Goal: Task Accomplishment & Management: Complete application form

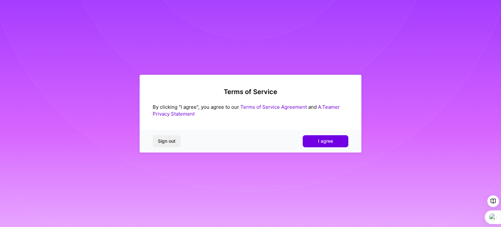
click at [326, 139] on span "I agree" at bounding box center [325, 141] width 15 height 7
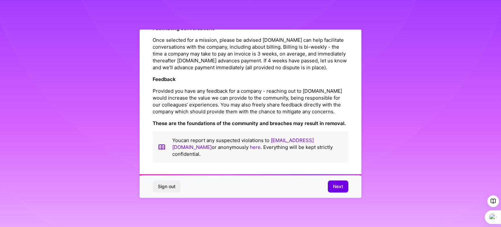
scroll to position [756, 0]
click at [341, 187] on span "Next" at bounding box center [338, 186] width 10 height 7
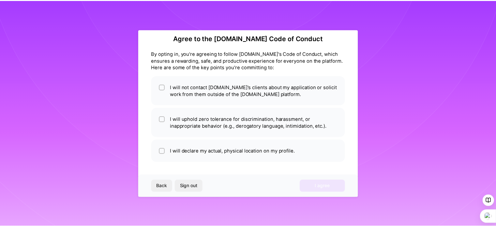
scroll to position [8, 0]
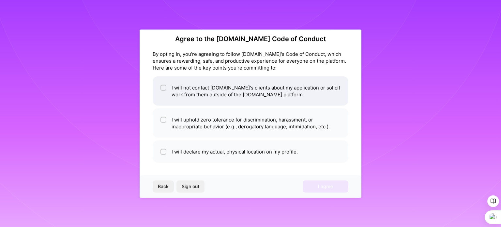
click at [171, 91] on li "I will not contact [DOMAIN_NAME]'s clients about my application or solicit work…" at bounding box center [251, 90] width 196 height 29
checkbox input "true"
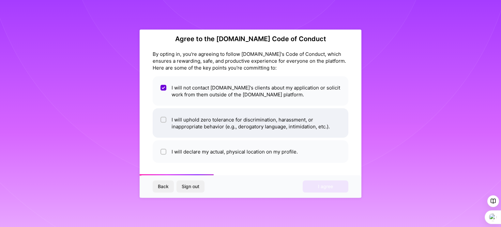
click at [192, 130] on li "I will uphold zero tolerance for discrimination, harassment, or inappropriate b…" at bounding box center [251, 122] width 196 height 29
checkbox input "true"
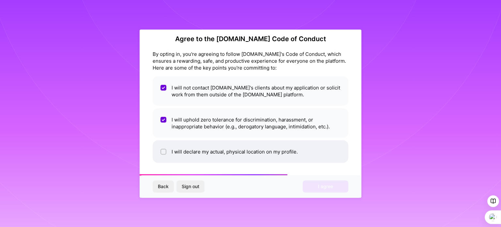
click at [214, 151] on li "I will declare my actual, physical location on my profile." at bounding box center [251, 151] width 196 height 22
checkbox input "true"
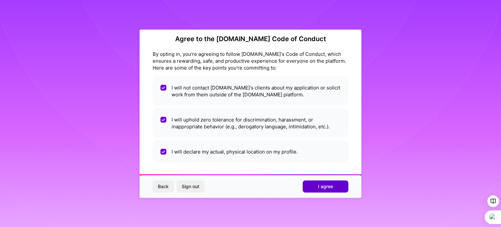
click at [325, 189] on span "I agree" at bounding box center [325, 186] width 15 height 7
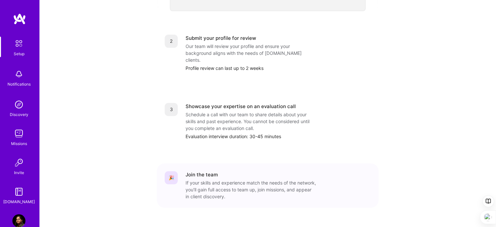
scroll to position [269, 0]
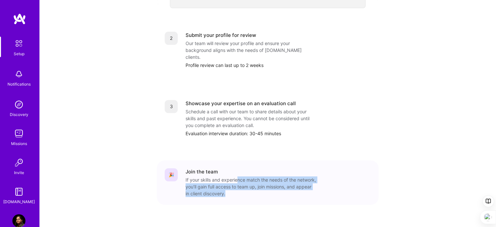
drag, startPoint x: 239, startPoint y: 166, endPoint x: 256, endPoint y: 180, distance: 22.2
click at [257, 181] on div "If your skills and experience match the needs of the network, you’ll gain full …" at bounding box center [250, 186] width 130 height 21
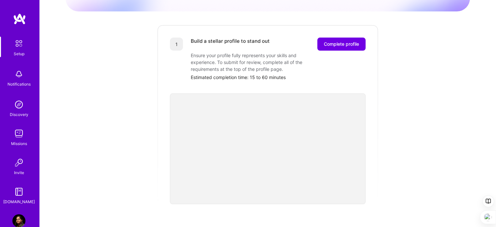
scroll to position [0, 0]
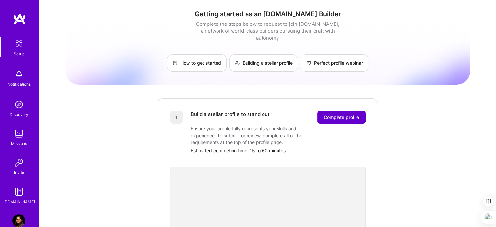
click at [340, 110] on button "Complete profile" at bounding box center [341, 116] width 48 height 13
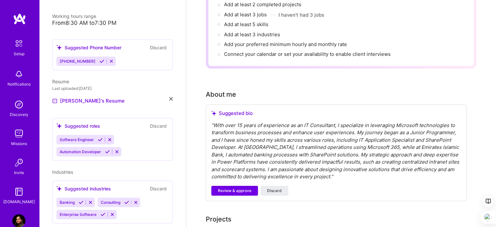
scroll to position [156, 0]
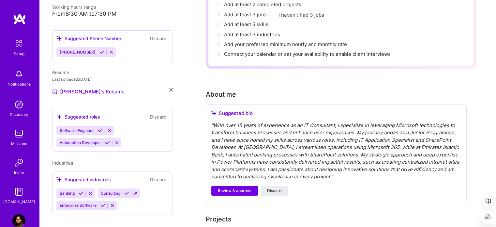
click at [79, 113] on div "Suggested roles" at bounding box center [78, 116] width 44 height 7
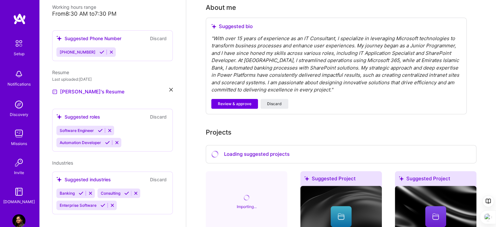
scroll to position [98, 0]
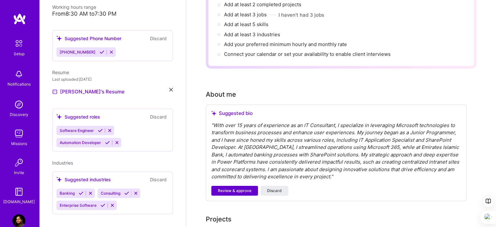
click at [245, 187] on span "Review & approve" at bounding box center [235, 190] width 34 height 6
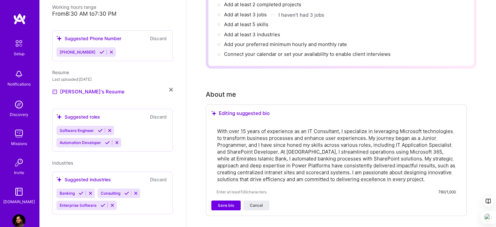
click at [246, 127] on textarea "With over 15 years of experience as an IT Consultant, I specialize in leveragin…" at bounding box center [335, 155] width 239 height 56
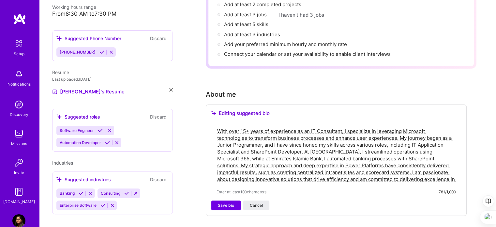
scroll to position [163, 0]
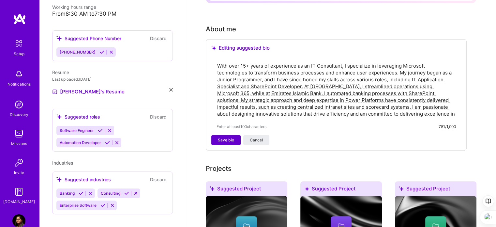
type textarea "With over 15+ years of experience as an IT Consultant, I specialize in leveragi…"
click at [231, 137] on span "Save bio" at bounding box center [226, 140] width 16 height 6
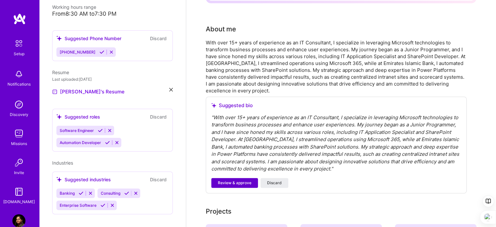
click at [245, 180] on span "Review & approve" at bounding box center [235, 183] width 34 height 6
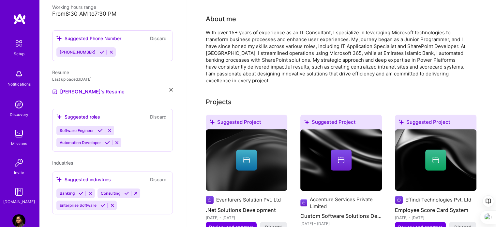
click at [228, 196] on div "Eventurers Solution Pvt. Ltd" at bounding box center [248, 199] width 65 height 7
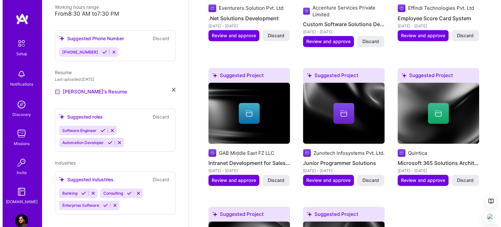
scroll to position [359, 0]
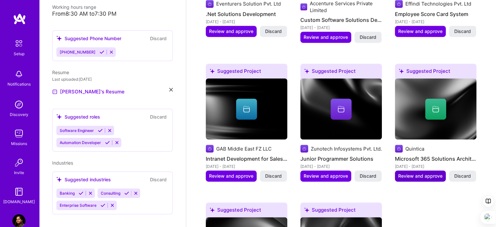
click at [431, 172] on span "Review and approve" at bounding box center [420, 175] width 44 height 7
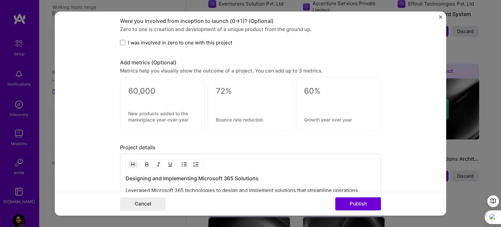
scroll to position [519, 0]
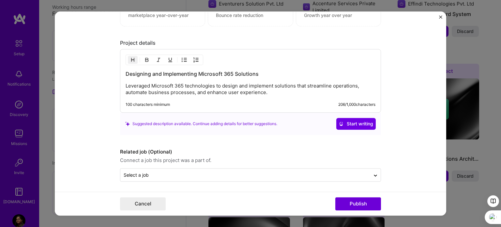
click at [439, 17] on img "Close" at bounding box center [440, 16] width 3 height 3
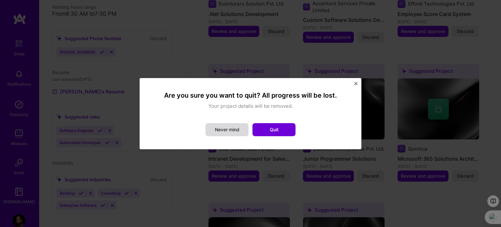
click at [236, 130] on button "Never mind" at bounding box center [226, 129] width 43 height 13
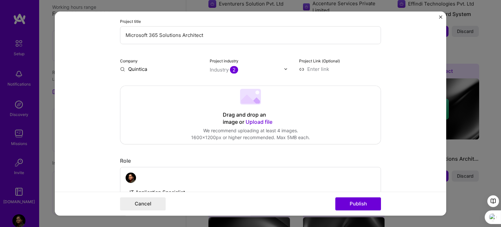
scroll to position [0, 0]
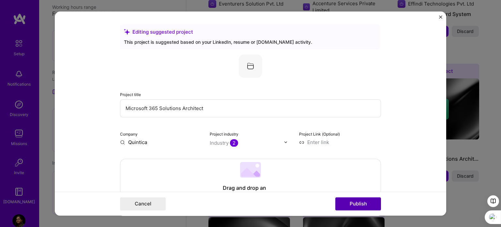
click at [361, 205] on button "Publish" at bounding box center [358, 203] width 46 height 13
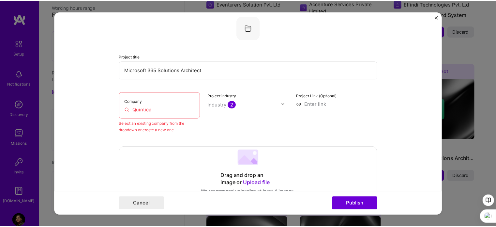
scroll to position [43, 0]
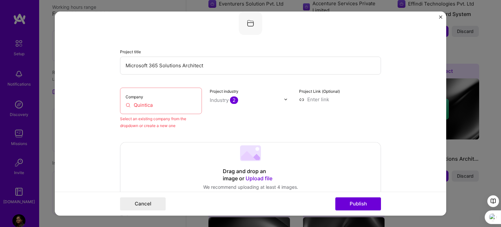
click at [170, 102] on input "Quintica" at bounding box center [160, 104] width 71 height 7
click at [127, 105] on input "Quintica" at bounding box center [160, 104] width 71 height 7
click at [160, 107] on input "Quintica" at bounding box center [160, 104] width 71 height 7
click at [357, 202] on button "Publish" at bounding box center [358, 203] width 46 height 13
click at [157, 103] on input "Quintica" at bounding box center [160, 104] width 71 height 7
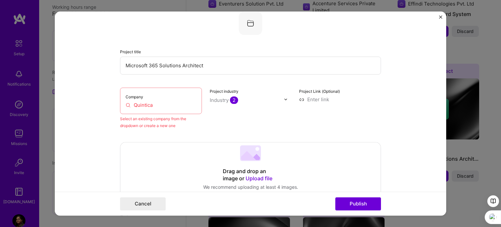
drag, startPoint x: 150, startPoint y: 103, endPoint x: 112, endPoint y: 103, distance: 38.1
click at [112, 103] on form "Editing suggested project This project is suggested based on your LinkedIn, res…" at bounding box center [250, 113] width 391 height 204
drag, startPoint x: 125, startPoint y: 102, endPoint x: 129, endPoint y: 101, distance: 4.0
click at [125, 102] on input "Quintica" at bounding box center [160, 104] width 71 height 7
click at [172, 91] on div "Company Quintica" at bounding box center [161, 100] width 82 height 26
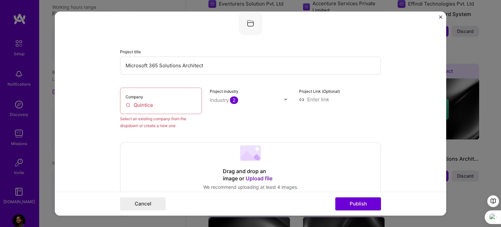
drag, startPoint x: 214, startPoint y: 83, endPoint x: 217, endPoint y: 80, distance: 4.9
click at [214, 83] on div "Project title Microsoft 365 Solutions Architect Company Quintica Select an exis…" at bounding box center [250, 69] width 261 height 117
click at [161, 197] on button "Cancel" at bounding box center [143, 203] width 46 height 13
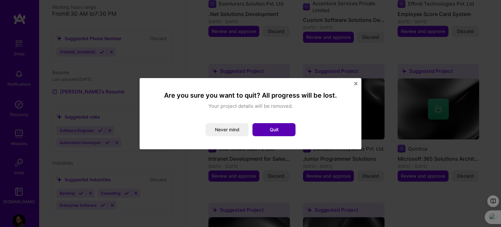
click at [271, 132] on button "Quit" at bounding box center [273, 129] width 43 height 13
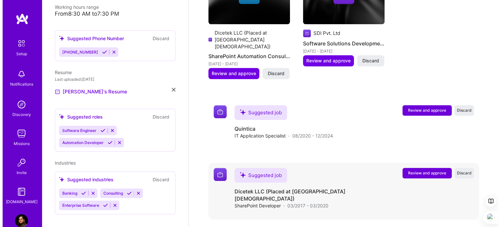
scroll to position [652, 0]
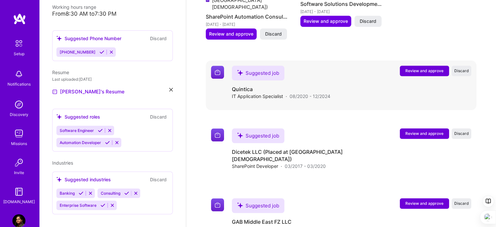
click at [435, 68] on span "Review and approve" at bounding box center [424, 71] width 38 height 6
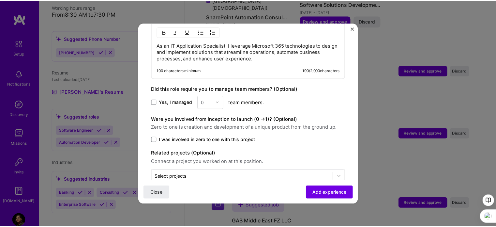
scroll to position [349, 0]
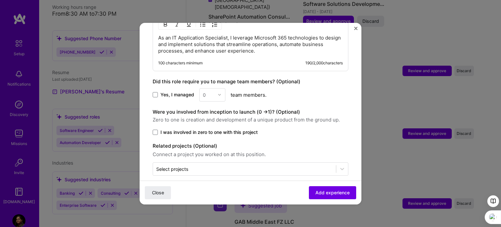
click at [357, 30] on button "Close" at bounding box center [355, 30] width 3 height 7
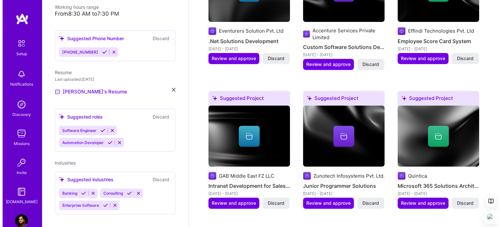
scroll to position [359, 0]
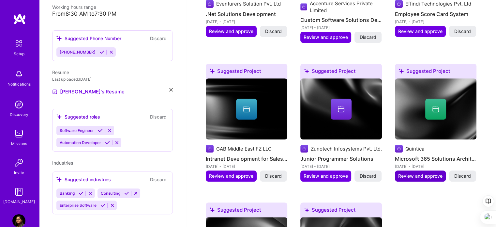
click at [424, 172] on span "Review and approve" at bounding box center [420, 175] width 44 height 7
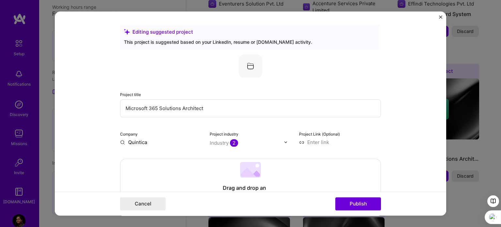
click at [140, 140] on input "Quintica" at bounding box center [161, 142] width 82 height 7
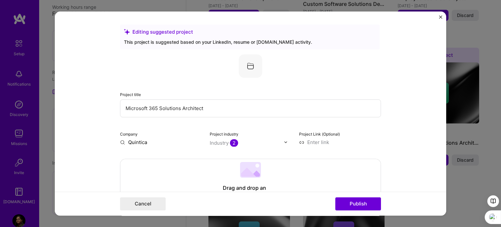
click at [262, 139] on input "text" at bounding box center [247, 142] width 74 height 7
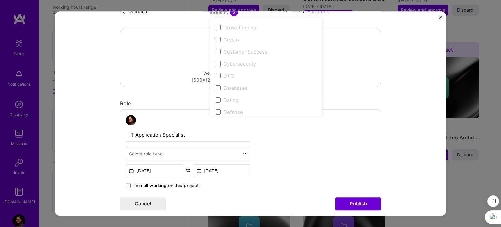
scroll to position [424, 0]
drag, startPoint x: 419, startPoint y: 50, endPoint x: 415, endPoint y: 51, distance: 4.4
click at [418, 50] on form "Editing suggested project This project is suggested based on your LinkedIn, res…" at bounding box center [250, 113] width 391 height 204
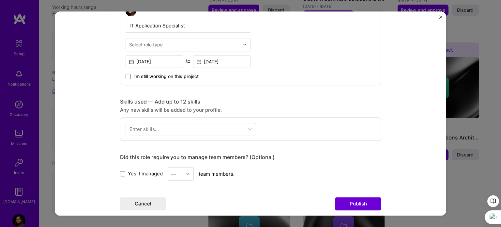
scroll to position [228, 0]
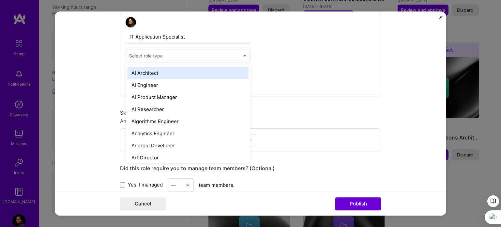
click at [234, 56] on input "text" at bounding box center [184, 55] width 110 height 7
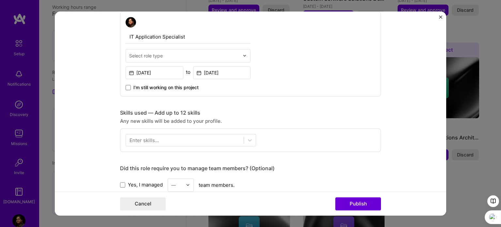
click at [331, 54] on div "IT Application Specialist Select role type [DATE] to [DATE] I’m still working o…" at bounding box center [250, 53] width 261 height 85
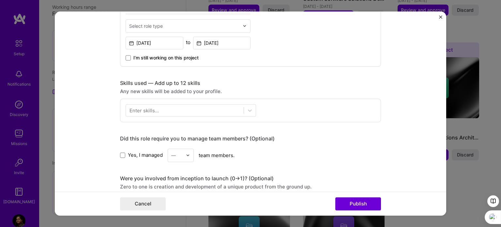
scroll to position [293, 0]
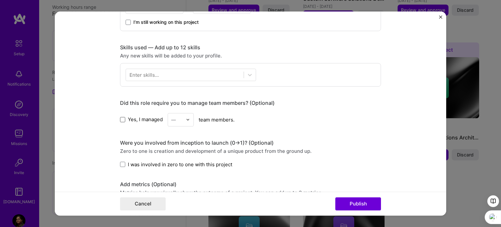
click at [120, 119] on span at bounding box center [122, 119] width 5 height 5
click at [0, 0] on input "Yes, I managed" at bounding box center [0, 0] width 0 height 0
click at [183, 120] on div "—" at bounding box center [177, 119] width 18 height 13
click at [173, 147] on div "2" at bounding box center [180, 149] width 22 height 12
click at [228, 74] on div at bounding box center [185, 74] width 118 height 11
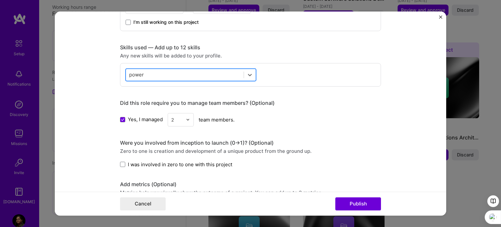
drag, startPoint x: 151, startPoint y: 72, endPoint x: 175, endPoint y: 69, distance: 24.3
click at [127, 73] on div "power power" at bounding box center [185, 74] width 118 height 11
drag, startPoint x: 244, startPoint y: 70, endPoint x: 248, endPoint y: 72, distance: 4.7
click at [244, 70] on div at bounding box center [250, 75] width 12 height 12
type input "p"
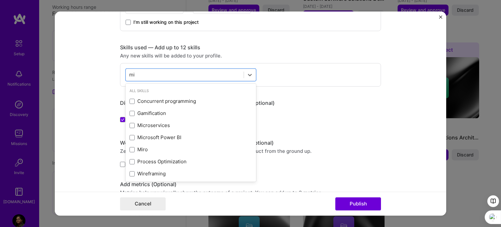
type input "m"
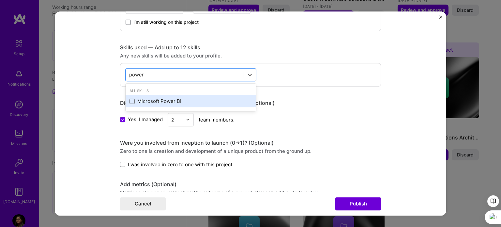
click at [133, 101] on div "Microsoft Power BI" at bounding box center [190, 101] width 123 height 7
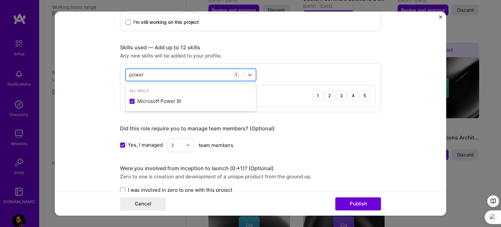
click at [155, 71] on div "power power" at bounding box center [185, 74] width 118 height 11
click at [153, 71] on div "power power" at bounding box center [185, 74] width 118 height 11
drag, startPoint x: 153, startPoint y: 71, endPoint x: 164, endPoint y: 68, distance: 11.6
click at [159, 68] on div "power power" at bounding box center [190, 74] width 130 height 12
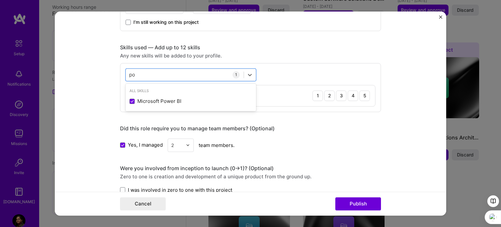
type input "p"
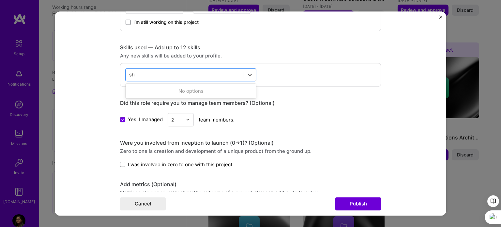
type input "s"
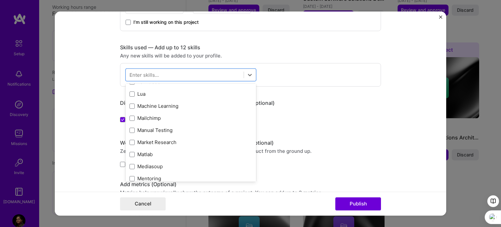
scroll to position [2314, 0]
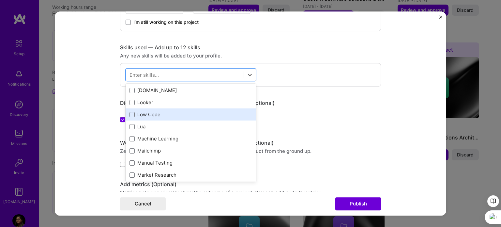
click at [163, 113] on div "Low Code" at bounding box center [190, 114] width 123 height 7
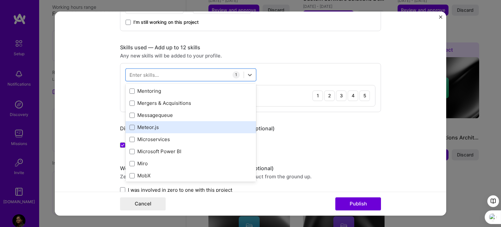
scroll to position [2444, 0]
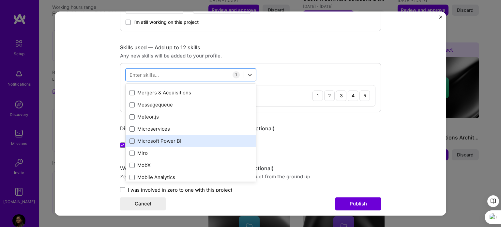
click at [184, 137] on div "Microsoft Power BI" at bounding box center [190, 141] width 130 height 12
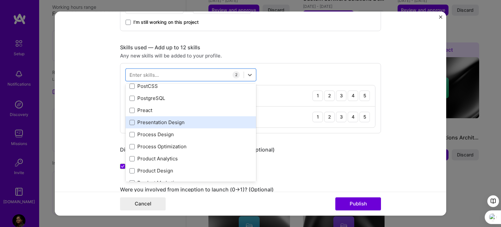
scroll to position [2966, 0]
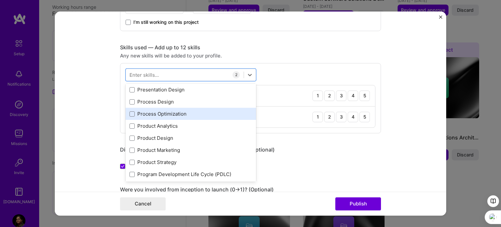
click at [210, 110] on div "Process Optimization" at bounding box center [190, 113] width 123 height 7
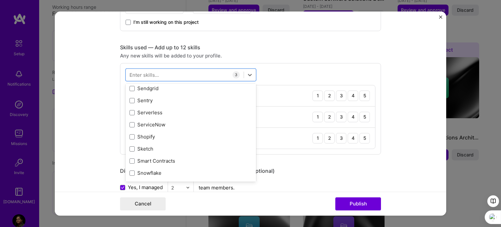
scroll to position [3618, 0]
click at [190, 114] on div "ServiceNow" at bounding box center [190, 113] width 123 height 7
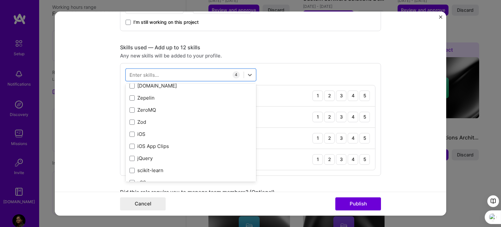
scroll to position [4476, 0]
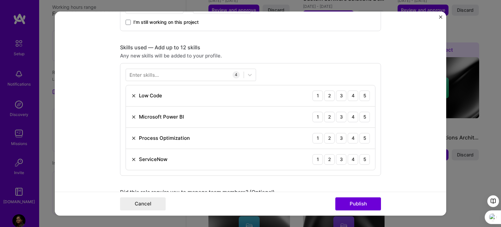
click at [298, 56] on div "Any new skills will be added to your profile." at bounding box center [250, 55] width 261 height 7
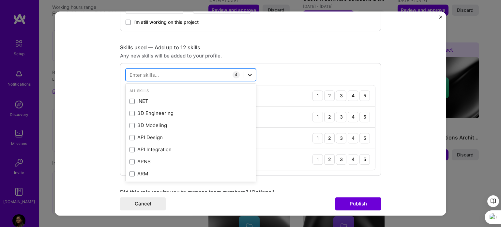
click at [249, 74] on icon at bounding box center [249, 74] width 7 height 7
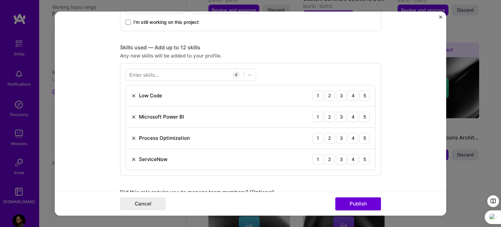
click at [287, 55] on div "Any new skills will be added to your profile." at bounding box center [250, 55] width 261 height 7
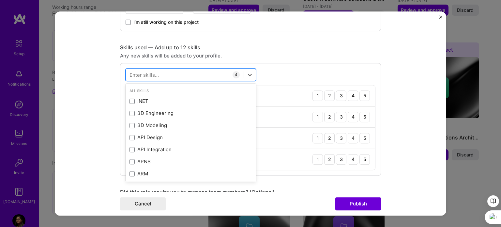
click at [192, 72] on div at bounding box center [185, 74] width 118 height 11
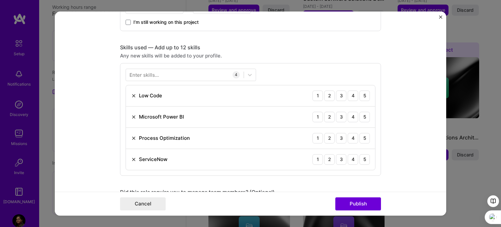
click at [310, 48] on div "Skills used — Add up to 12 skills" at bounding box center [250, 47] width 261 height 7
click at [199, 75] on div at bounding box center [185, 74] width 118 height 11
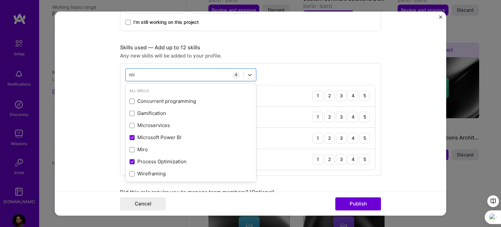
type input "m"
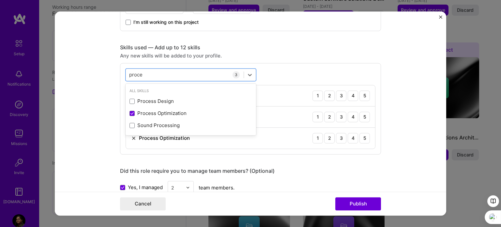
type input "proce"
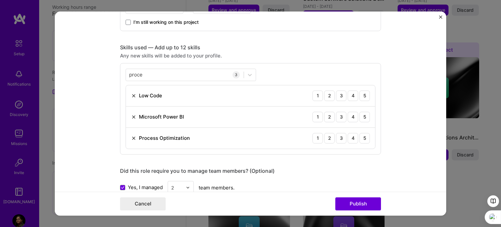
click at [264, 59] on div "Skills used — Add up to 12 skills Any new skills will be added to your profile.…" at bounding box center [250, 99] width 261 height 110
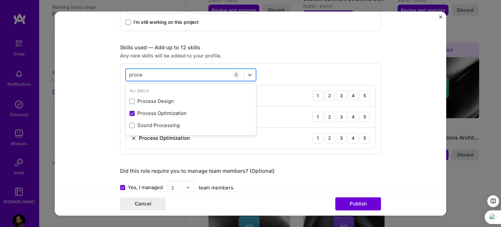
click at [218, 73] on div "proce proce" at bounding box center [185, 74] width 118 height 11
click at [311, 44] on div "Skills used — Add up to 12 skills" at bounding box center [250, 47] width 261 height 7
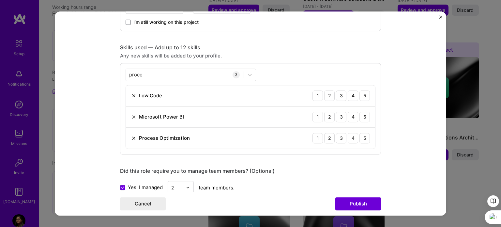
scroll to position [424, 0]
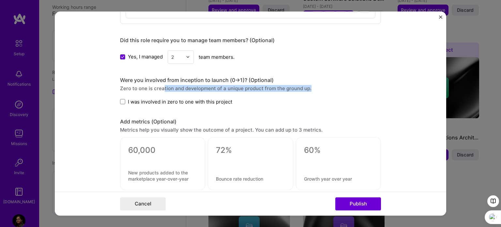
drag, startPoint x: 161, startPoint y: 88, endPoint x: 321, endPoint y: 87, distance: 159.7
click at [321, 87] on div "Zero to one is creation and development of a unique product from the ground up." at bounding box center [250, 88] width 261 height 7
click at [209, 100] on span "I was involved in zero to one with this project" at bounding box center [180, 101] width 104 height 7
click at [0, 0] on input "I was involved in zero to one with this project" at bounding box center [0, 0] width 0 height 0
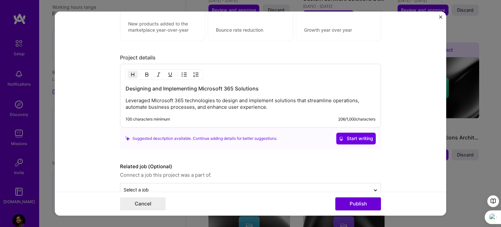
scroll to position [587, 0]
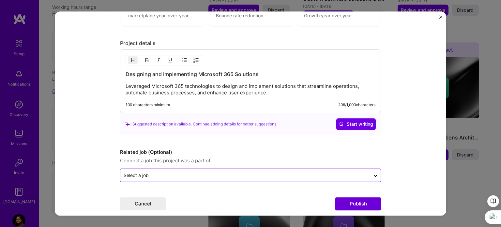
click at [209, 174] on input "text" at bounding box center [245, 174] width 243 height 7
click at [374, 171] on icon at bounding box center [375, 174] width 5 height 7
click at [400, 159] on form "Editing suggested project This project is suggested based on your LinkedIn, res…" at bounding box center [250, 113] width 391 height 204
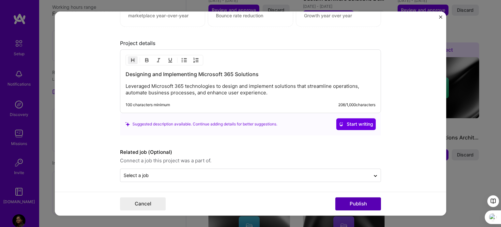
click at [351, 202] on button "Publish" at bounding box center [358, 203] width 46 height 13
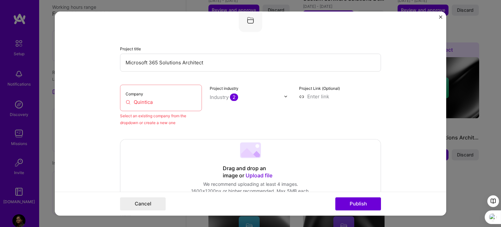
scroll to position [43, 0]
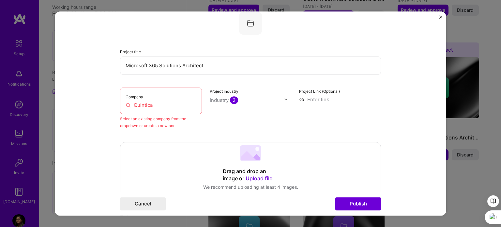
drag, startPoint x: 172, startPoint y: 101, endPoint x: 170, endPoint y: 105, distance: 4.8
click at [172, 101] on input "Quintica" at bounding box center [160, 104] width 71 height 7
drag, startPoint x: 162, startPoint y: 104, endPoint x: 116, endPoint y: 100, distance: 46.1
click at [120, 101] on div "Company Quintica" at bounding box center [161, 100] width 82 height 26
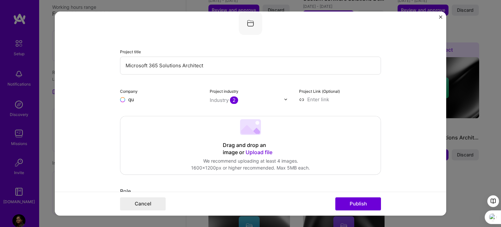
type input "q"
type input "Quintica"
click at [166, 113] on div "Quintica" at bounding box center [168, 114] width 25 height 11
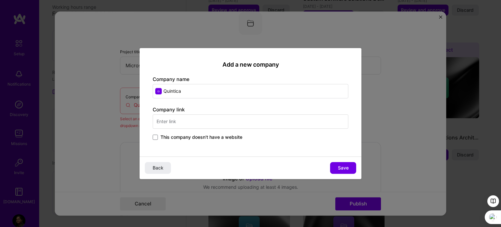
click at [194, 117] on input "text" at bounding box center [251, 121] width 196 height 14
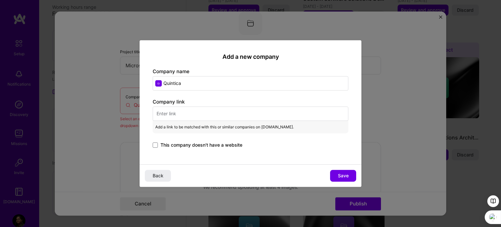
click at [197, 112] on input "text" at bounding box center [251, 113] width 196 height 14
paste input "[URL][DOMAIN_NAME]"
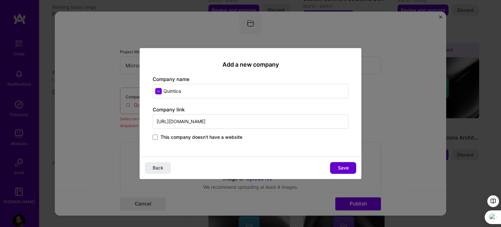
type input "[URL][DOMAIN_NAME]"
click at [351, 166] on button "Save" at bounding box center [343, 168] width 26 height 12
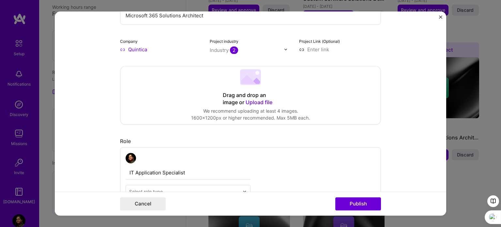
scroll to position [140, 0]
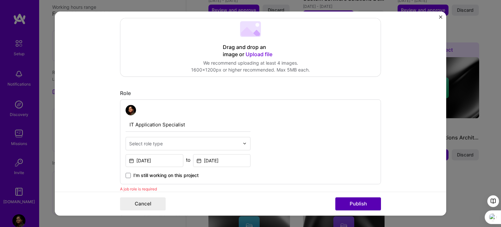
click at [355, 200] on button "Publish" at bounding box center [358, 203] width 46 height 13
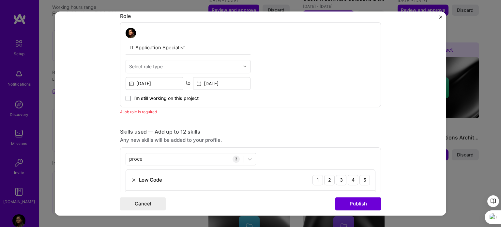
scroll to position [218, 0]
click at [173, 63] on input "text" at bounding box center [184, 65] width 110 height 7
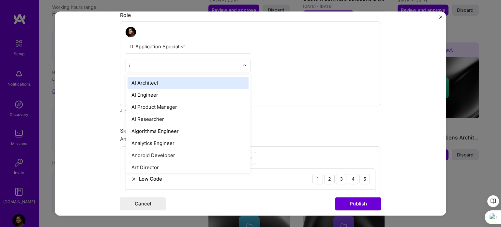
type input "it"
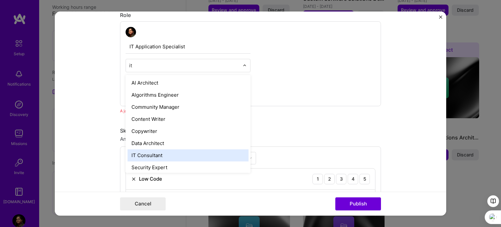
click at [139, 154] on div "IT Consultant" at bounding box center [187, 155] width 121 height 12
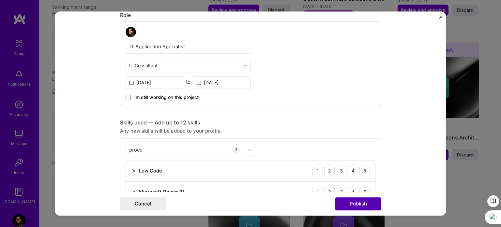
click at [357, 203] on button "Publish" at bounding box center [358, 203] width 46 height 13
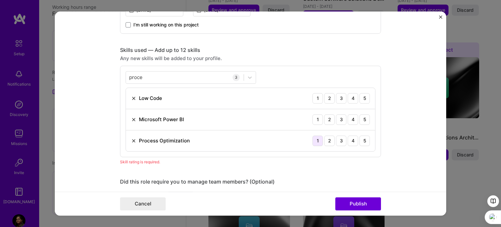
scroll to position [325, 0]
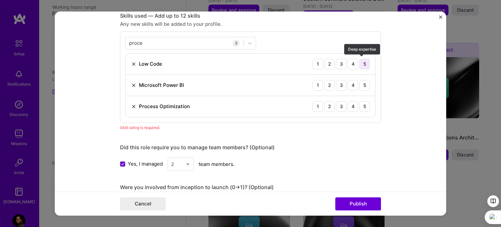
click at [362, 61] on div "5" at bounding box center [364, 64] width 10 height 10
click at [348, 83] on div "4" at bounding box center [352, 85] width 10 height 10
click at [361, 106] on div "5" at bounding box center [364, 106] width 10 height 10
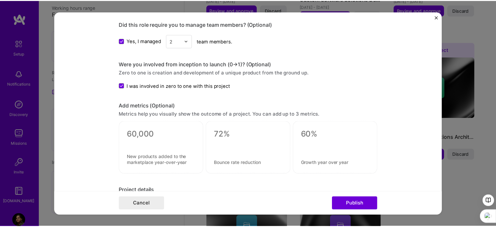
scroll to position [455, 0]
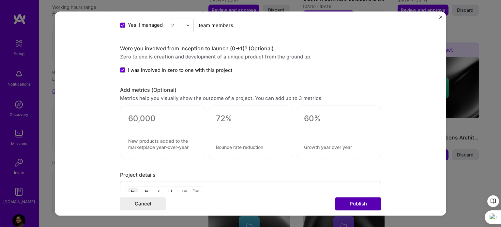
click at [354, 203] on button "Publish" at bounding box center [358, 203] width 46 height 13
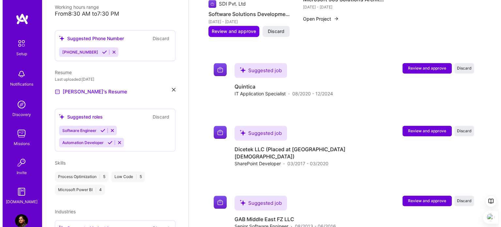
scroll to position [619, 0]
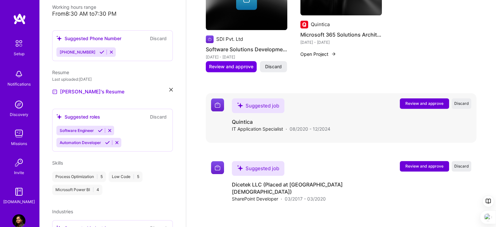
click at [427, 100] on span "Review and approve" at bounding box center [424, 103] width 38 height 6
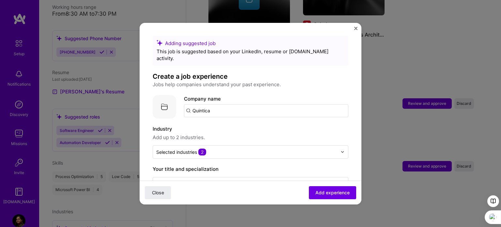
click at [225, 105] on input "Quintica" at bounding box center [266, 110] width 164 height 13
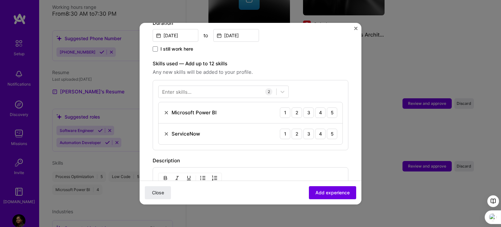
scroll to position [261, 0]
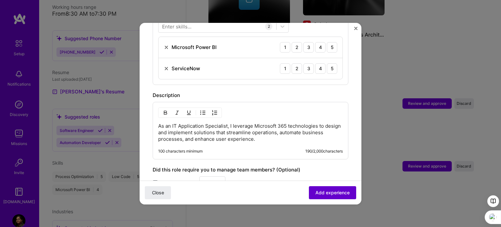
click at [332, 190] on span "Add experience" at bounding box center [332, 192] width 34 height 7
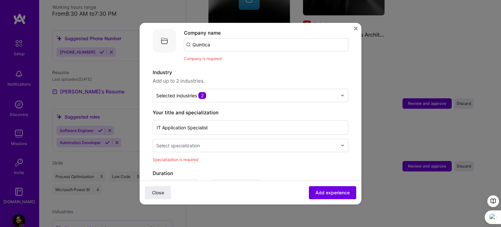
scroll to position [65, 0]
click at [218, 41] on input "Quintica" at bounding box center [266, 45] width 164 height 13
click at [214, 40] on input "Quintica" at bounding box center [266, 45] width 164 height 13
type input "Quintica"
click at [221, 58] on span "Quintica" at bounding box center [212, 61] width 19 height 7
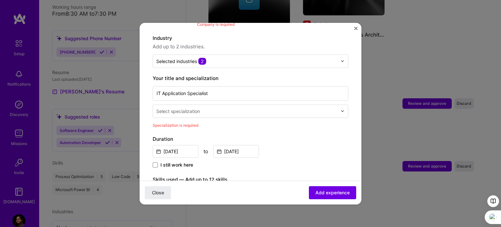
scroll to position [98, 0]
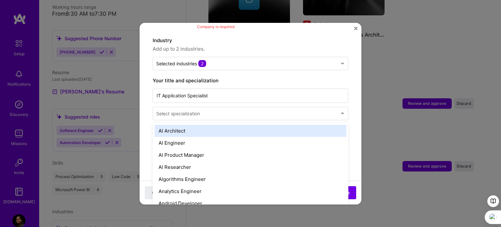
click at [219, 110] on input "text" at bounding box center [247, 113] width 182 height 7
type input "it"
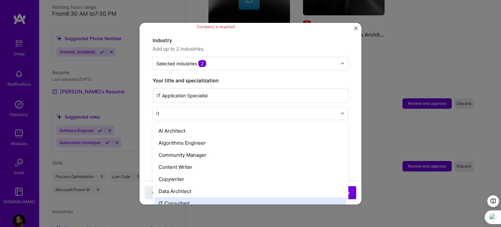
click at [188, 197] on div "IT Consultant" at bounding box center [250, 203] width 192 height 12
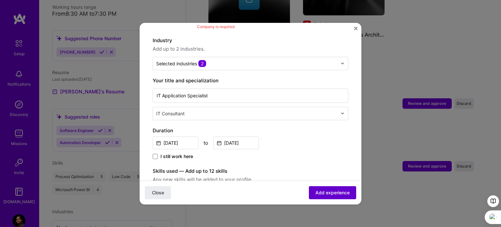
click at [325, 194] on span "Add experience" at bounding box center [332, 192] width 34 height 7
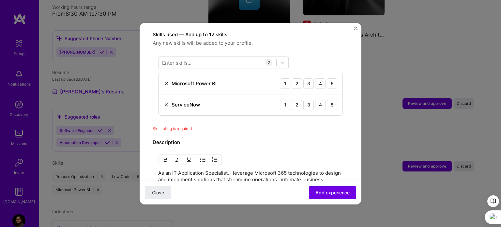
scroll to position [225, 0]
click at [318, 78] on div "4" at bounding box center [320, 83] width 10 height 10
click at [315, 99] on div "4" at bounding box center [320, 104] width 10 height 10
click at [306, 99] on div "3" at bounding box center [308, 104] width 10 height 10
click at [331, 191] on span "Add experience" at bounding box center [332, 192] width 34 height 7
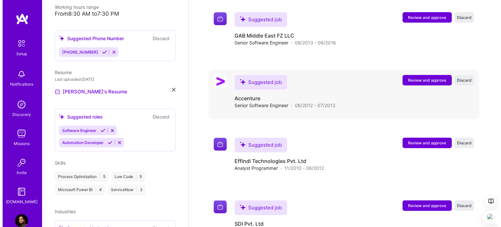
scroll to position [913, 0]
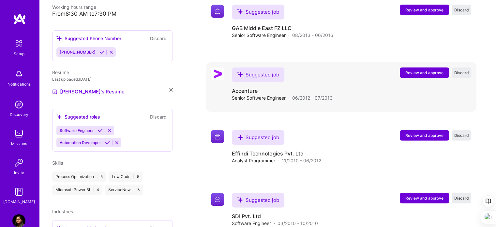
click at [432, 67] on button "Review and approve" at bounding box center [424, 72] width 49 height 10
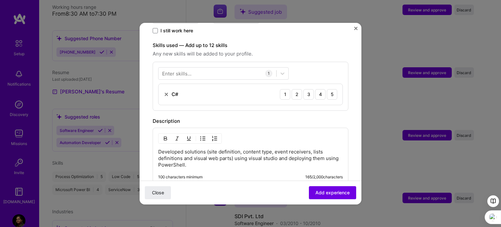
scroll to position [228, 0]
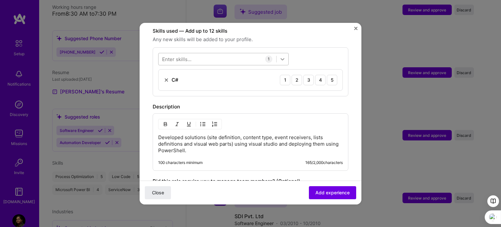
click at [280, 56] on icon at bounding box center [282, 59] width 7 height 7
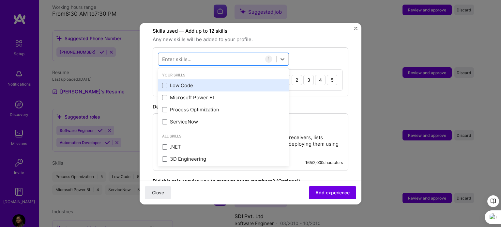
click at [199, 82] on div "Low Code" at bounding box center [223, 85] width 123 height 7
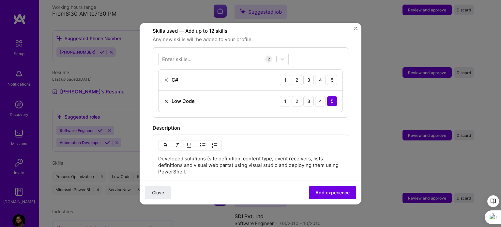
click at [341, 102] on div "Enter skills... 2 C# 1 2 3 4 5 Low Code 1 2 3 4 5" at bounding box center [251, 82] width 196 height 70
click at [315, 75] on div "4" at bounding box center [320, 80] width 10 height 10
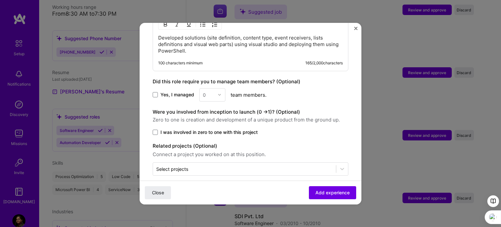
scroll to position [284, 0]
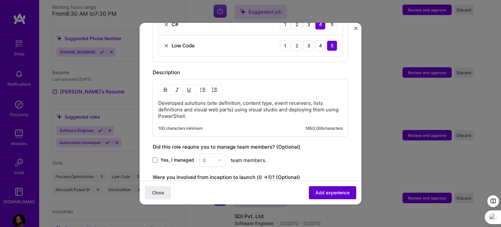
click at [328, 190] on span "Add experience" at bounding box center [332, 192] width 34 height 7
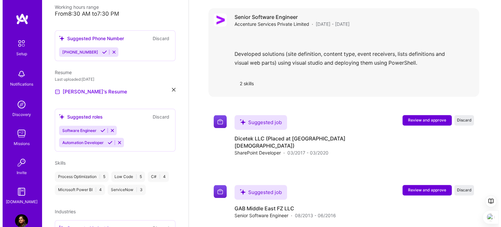
scroll to position [841, 0]
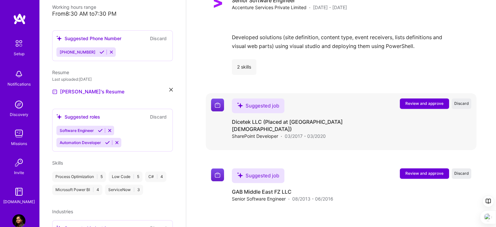
click at [426, 98] on button "Review and approve" at bounding box center [424, 103] width 49 height 10
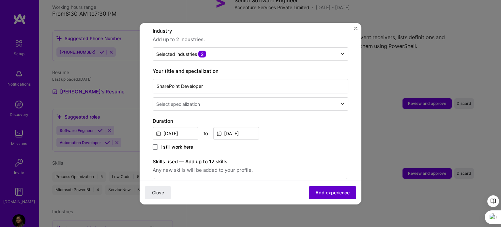
click at [330, 193] on span "Add experience" at bounding box center [332, 192] width 34 height 7
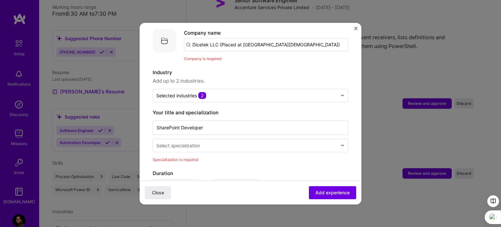
scroll to position [65, 0]
click at [298, 42] on input "Dicetek LLC (Placed at [GEOGRAPHIC_DATA][DEMOGRAPHIC_DATA])" at bounding box center [266, 45] width 164 height 13
drag, startPoint x: 303, startPoint y: 36, endPoint x: 149, endPoint y: 51, distance: 154.9
type input "dicetek"
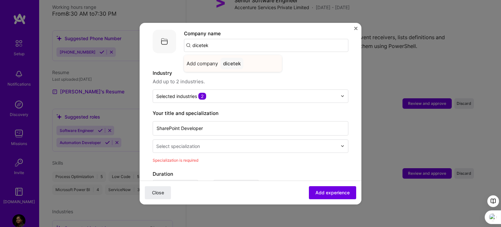
click at [236, 58] on div "dicetek" at bounding box center [231, 63] width 23 height 11
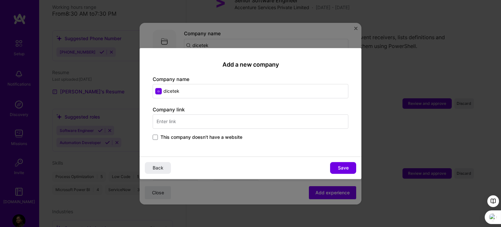
click at [201, 125] on input "text" at bounding box center [251, 121] width 196 height 14
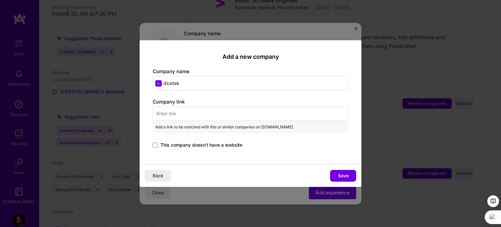
click at [194, 111] on input "text" at bounding box center [251, 113] width 196 height 14
paste input "[URL][DOMAIN_NAME]"
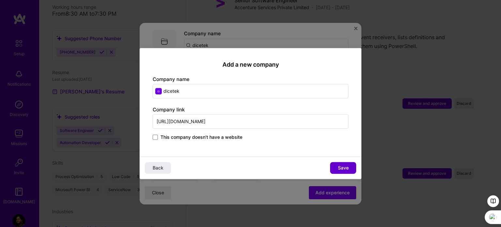
type input "[URL][DOMAIN_NAME]"
click at [343, 165] on span "Save" at bounding box center [343, 167] width 11 height 7
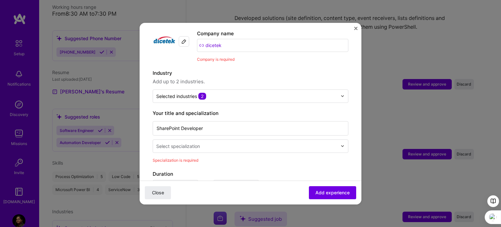
click at [211, 142] on input "text" at bounding box center [247, 145] width 182 height 7
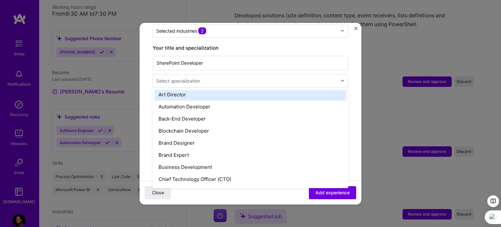
scroll to position [98, 0]
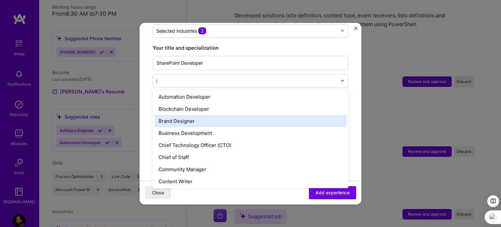
type input "it"
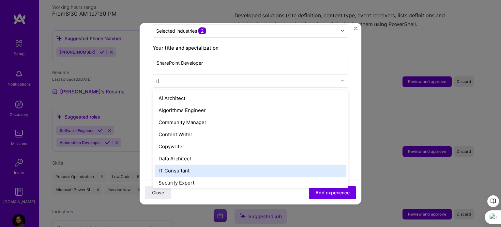
click at [190, 167] on div "IT Consultant" at bounding box center [250, 170] width 192 height 12
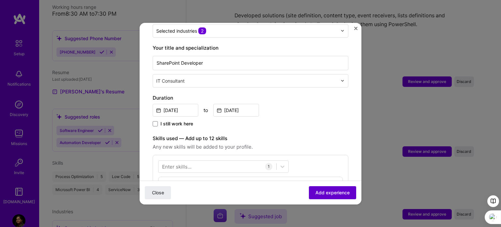
click at [323, 190] on span "Add experience" at bounding box center [332, 192] width 34 height 7
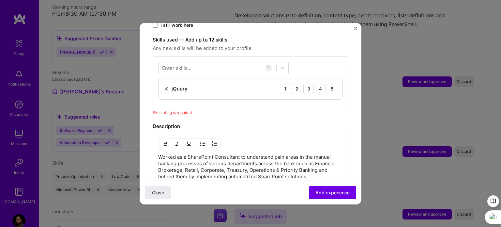
scroll to position [225, 0]
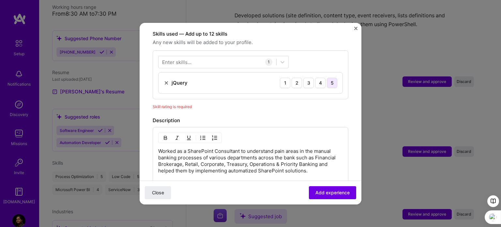
click at [328, 78] on div "5" at bounding box center [332, 83] width 10 height 10
click at [318, 78] on div "4" at bounding box center [320, 83] width 10 height 10
click at [321, 187] on button "Add experience" at bounding box center [332, 191] width 47 height 13
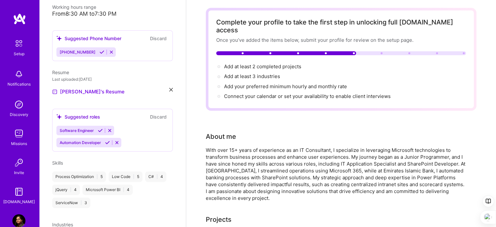
scroll to position [0, 0]
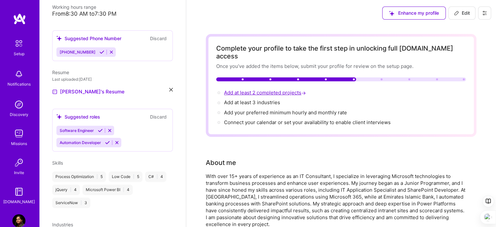
click at [262, 89] on span "Add at least 2 completed projects →" at bounding box center [265, 92] width 83 height 6
select select "US"
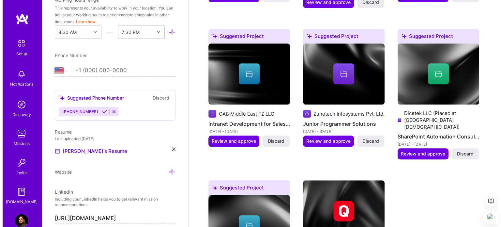
scroll to position [690, 0]
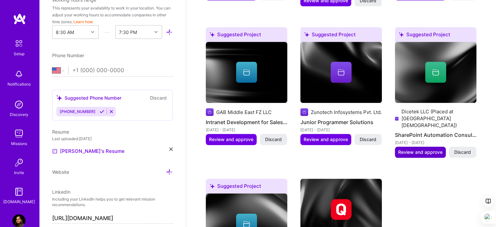
click at [422, 149] on span "Review and approve" at bounding box center [420, 152] width 44 height 7
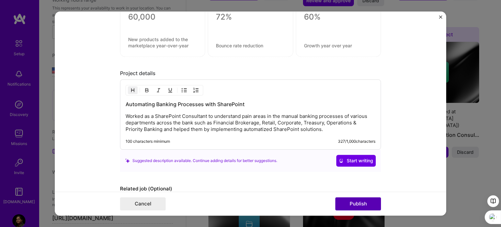
click at [356, 199] on button "Publish" at bounding box center [358, 203] width 46 height 13
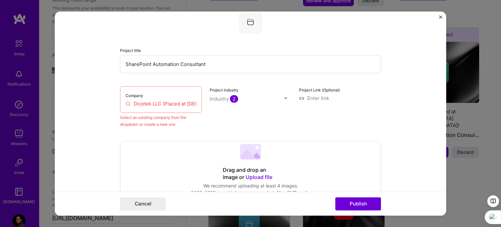
scroll to position [43, 0]
click at [178, 102] on input "Dicetek LLC (Placed at [GEOGRAPHIC_DATA][DEMOGRAPHIC_DATA])" at bounding box center [160, 104] width 71 height 7
click at [183, 103] on input "Dicetek LLC (Placed at [GEOGRAPHIC_DATA][DEMOGRAPHIC_DATA])" at bounding box center [160, 104] width 71 height 7
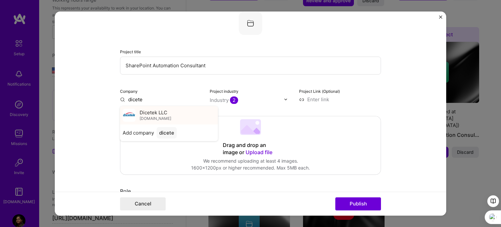
click at [188, 120] on div "Dicetek LLC [DOMAIN_NAME]" at bounding box center [169, 115] width 98 height 18
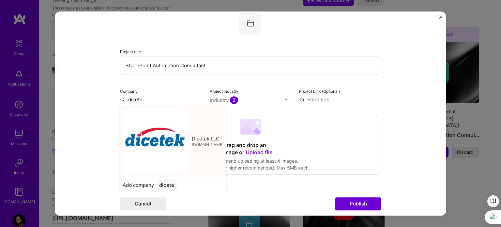
type input "Dicetek LLC"
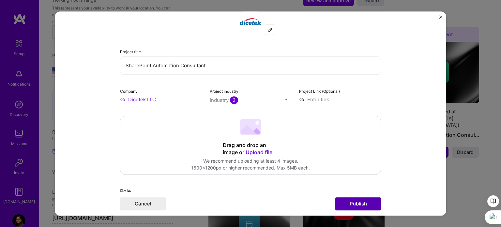
click at [362, 204] on button "Publish" at bounding box center [358, 203] width 46 height 13
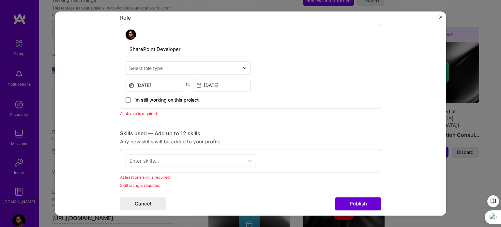
scroll to position [218, 0]
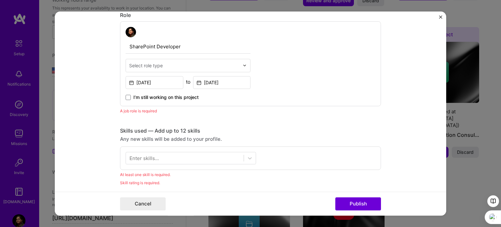
click at [183, 63] on input "text" at bounding box center [184, 65] width 110 height 7
type input "s"
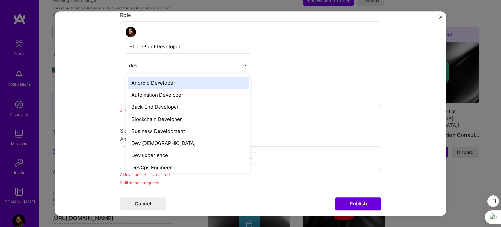
type input "deve"
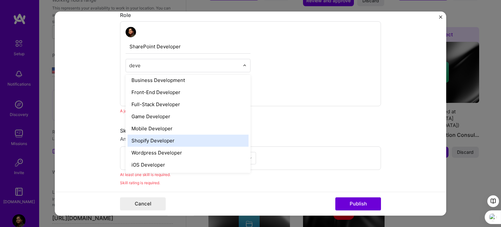
scroll to position [0, 0]
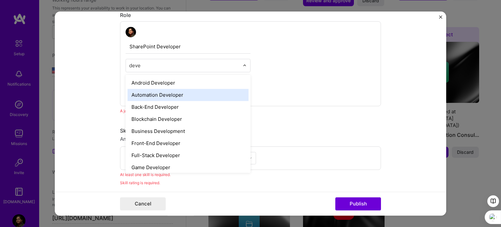
click at [164, 94] on div "Automation Developer" at bounding box center [187, 95] width 121 height 12
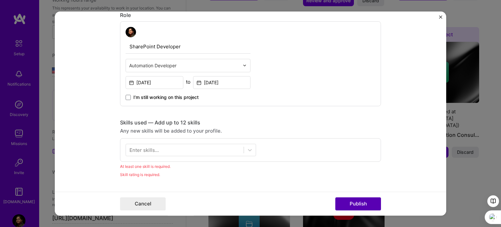
click at [367, 205] on button "Publish" at bounding box center [358, 203] width 46 height 13
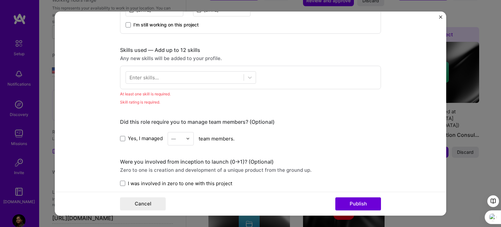
scroll to position [325, 0]
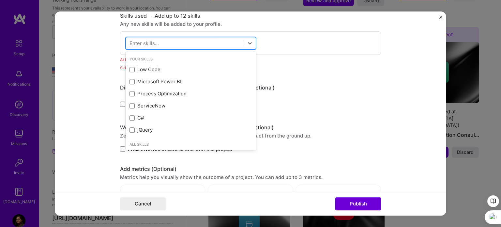
click at [193, 43] on div at bounding box center [185, 42] width 118 height 11
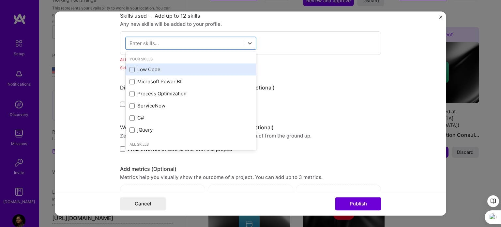
click at [156, 68] on div "Low Code" at bounding box center [190, 69] width 123 height 7
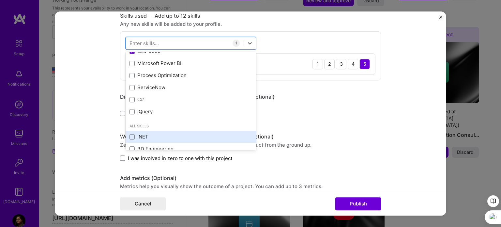
scroll to position [33, 0]
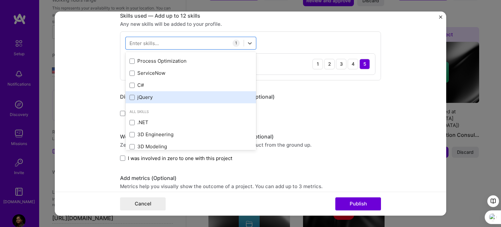
click at [162, 98] on div "jQuery" at bounding box center [190, 97] width 123 height 7
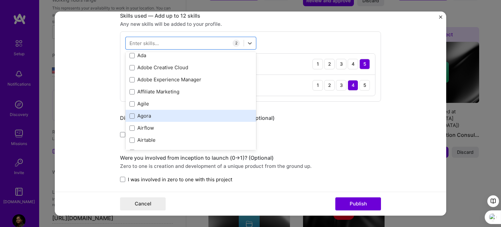
scroll to position [293, 0]
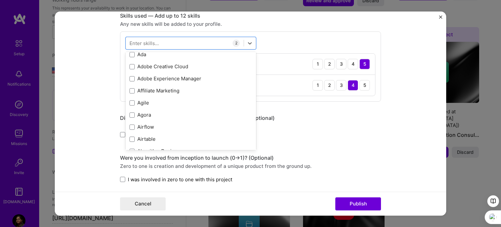
click at [394, 93] on form "Editing suggested project This project is suggested based on your LinkedIn, res…" at bounding box center [250, 113] width 391 height 204
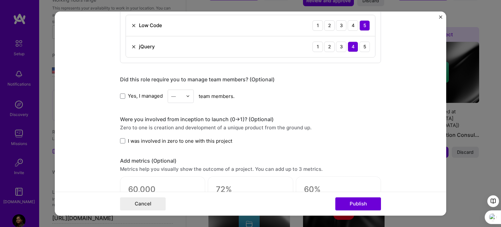
scroll to position [423, 0]
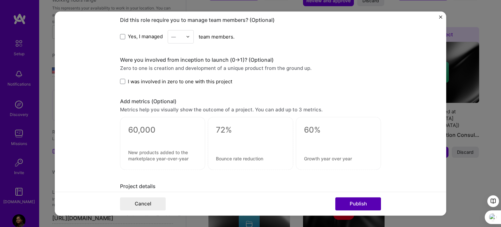
click at [366, 204] on button "Publish" at bounding box center [358, 203] width 46 height 13
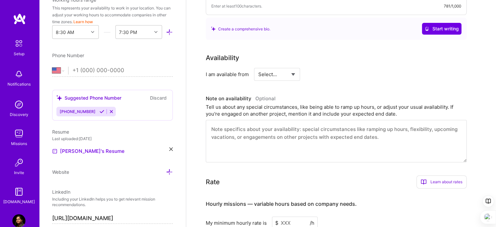
scroll to position [5, 0]
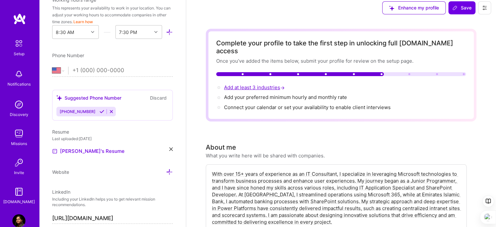
click at [265, 84] on span "Add at least 3 industries →" at bounding box center [255, 87] width 62 height 6
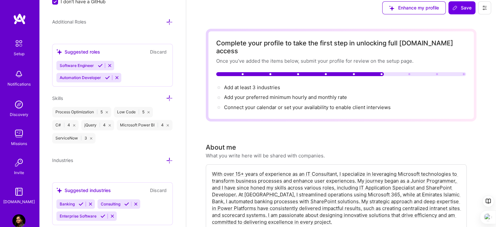
scroll to position [484, 0]
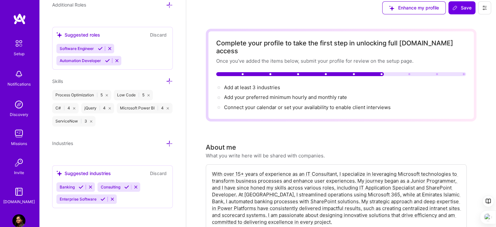
click at [78, 185] on button at bounding box center [81, 187] width 9 height 6
click at [127, 184] on icon at bounding box center [126, 186] width 5 height 5
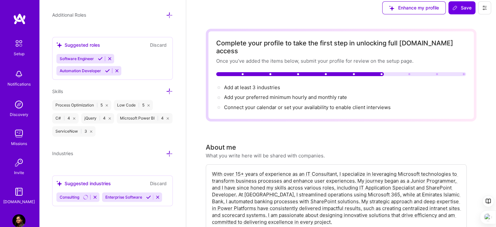
scroll to position [472, 0]
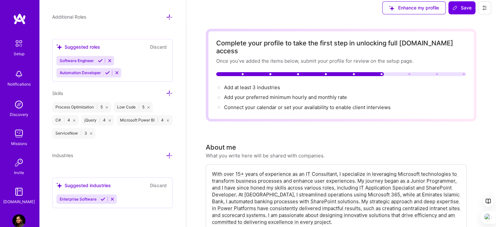
click at [100, 197] on button at bounding box center [102, 199] width 9 height 6
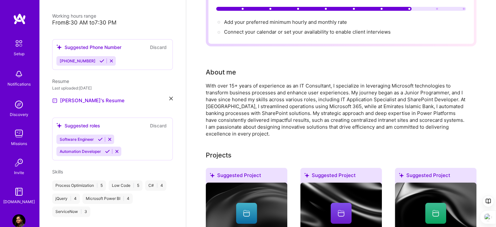
scroll to position [122, 0]
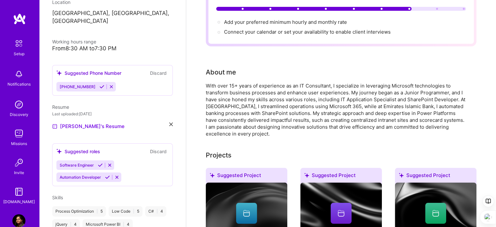
click at [99, 84] on icon at bounding box center [101, 86] width 5 height 5
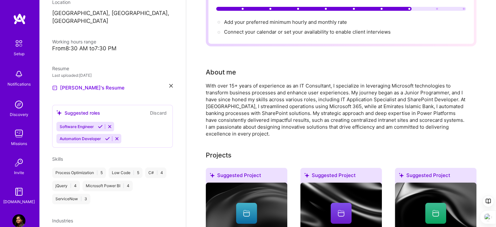
click at [101, 124] on icon at bounding box center [100, 126] width 5 height 5
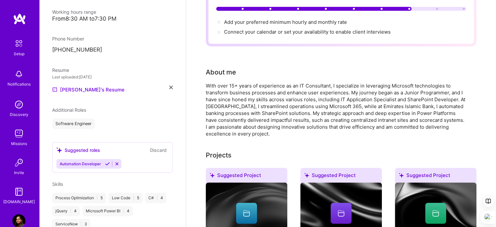
scroll to position [187, 0]
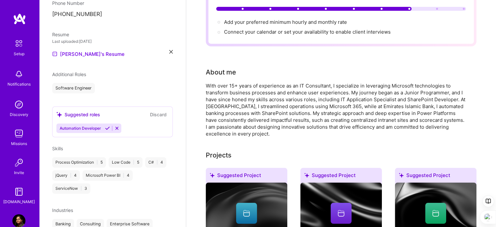
click at [108, 125] on icon at bounding box center [107, 127] width 5 height 5
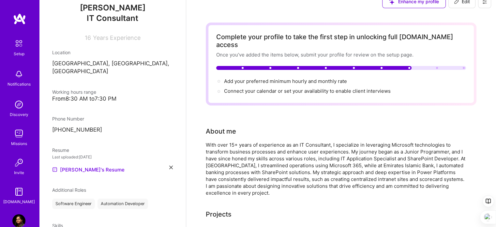
scroll to position [0, 0]
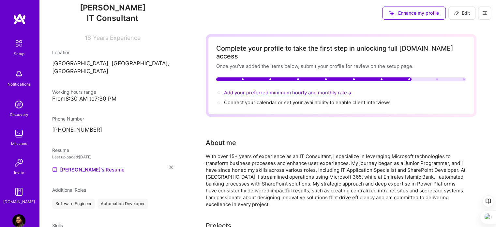
click at [316, 89] on span "Add your preferred minimum hourly and monthly rate →" at bounding box center [288, 92] width 129 height 6
select select "AE"
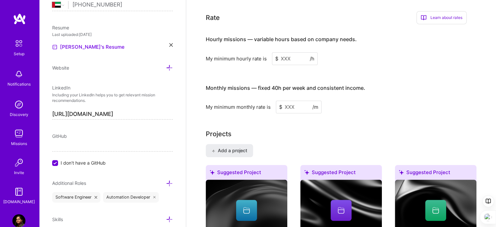
scroll to position [390, 0]
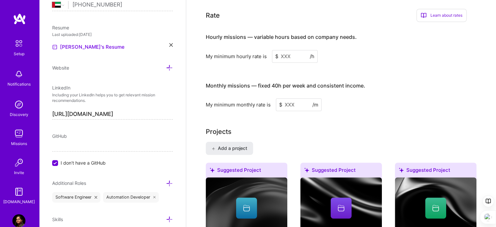
click at [293, 50] on input at bounding box center [295, 56] width 46 height 13
click at [300, 98] on input at bounding box center [299, 104] width 46 height 13
type input "8000"
click at [292, 50] on input at bounding box center [295, 56] width 46 height 13
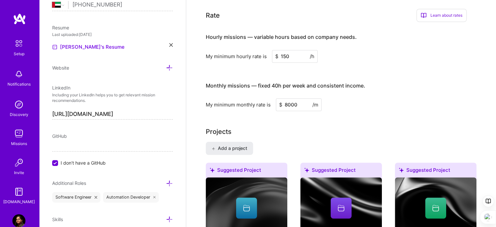
type input "150"
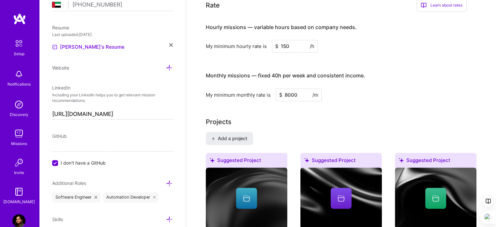
click at [350, 47] on div "Hourly missions — variable hours based on company needs. My minimum hourly rate…" at bounding box center [336, 59] width 261 height 84
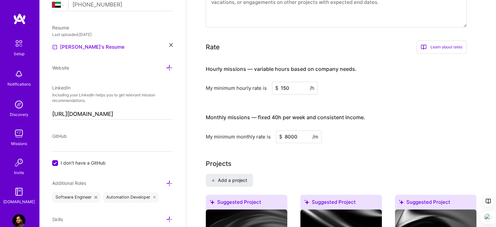
scroll to position [292, 0]
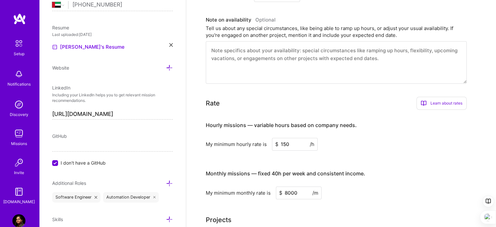
click at [409, 127] on div "Hourly missions — variable hours based on company needs. My minimum hourly rate…" at bounding box center [336, 133] width 261 height 36
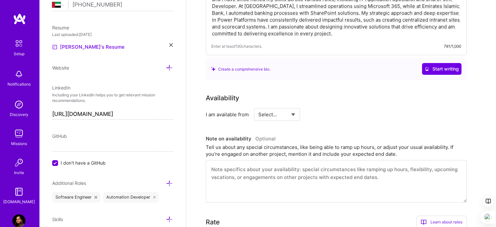
scroll to position [31, 0]
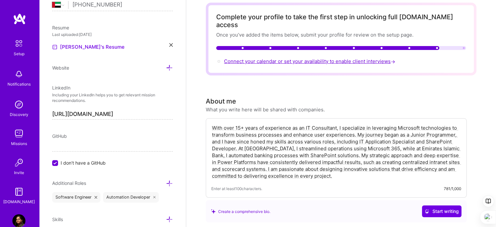
click at [356, 58] on span "Connect your calendar or set your availability to enable client interviews →" at bounding box center [310, 61] width 172 height 6
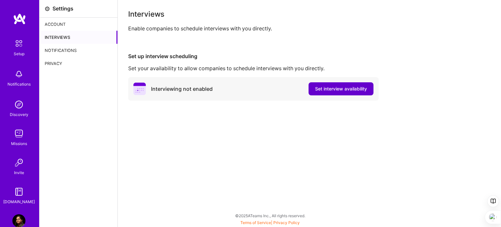
click at [340, 84] on button "Set interview availability" at bounding box center [340, 88] width 65 height 13
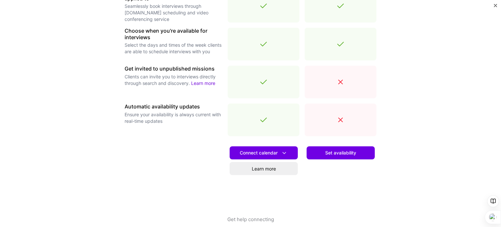
scroll to position [230, 0]
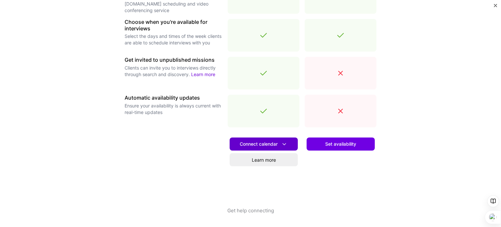
click at [263, 142] on span "Connect calendar" at bounding box center [264, 143] width 48 height 7
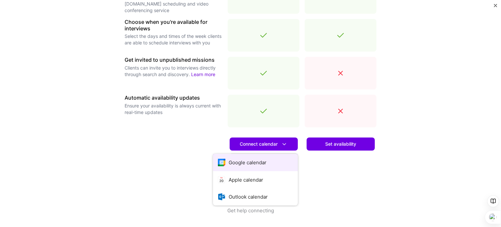
click at [259, 160] on button "Google calendar" at bounding box center [255, 162] width 85 height 17
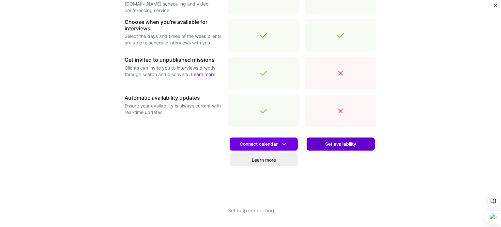
click at [343, 143] on span "Set availability" at bounding box center [340, 143] width 31 height 7
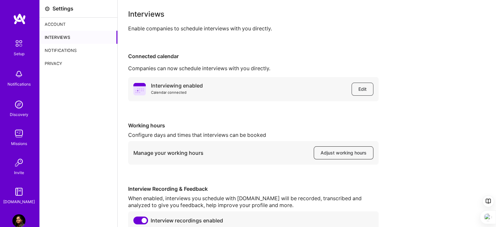
click at [354, 150] on span "Adjust working hours" at bounding box center [343, 152] width 46 height 7
click at [15, 46] on img at bounding box center [19, 44] width 14 height 14
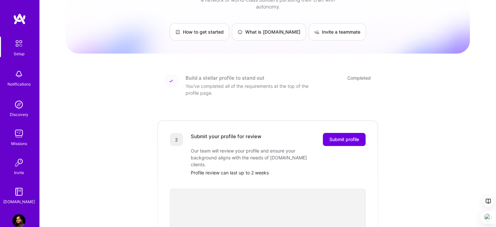
scroll to position [98, 0]
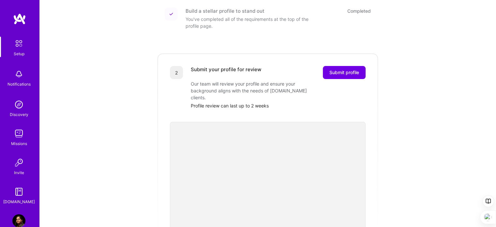
click at [17, 71] on img at bounding box center [18, 73] width 13 height 13
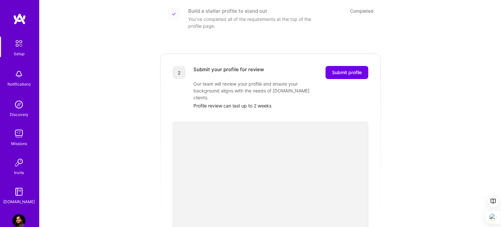
click at [305, 40] on div "Setup Notifications Discovery Missions Invite [DOMAIN_NAME] Profile Close Show …" at bounding box center [250, 147] width 501 height 491
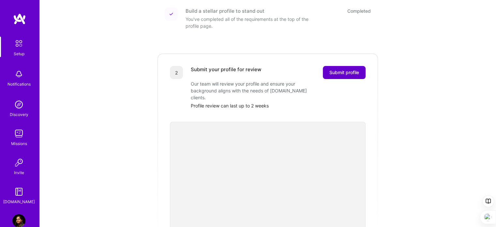
click at [348, 69] on span "Submit profile" at bounding box center [344, 72] width 30 height 7
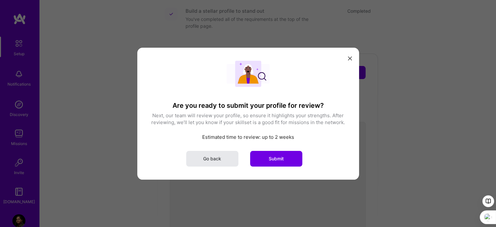
click at [224, 159] on button "Go back" at bounding box center [212, 158] width 52 height 16
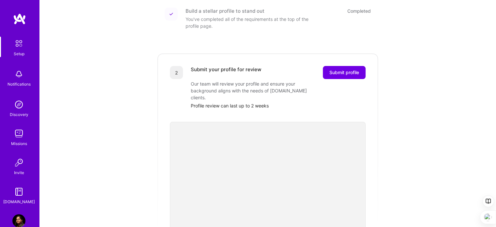
click at [18, 47] on img at bounding box center [19, 44] width 14 height 14
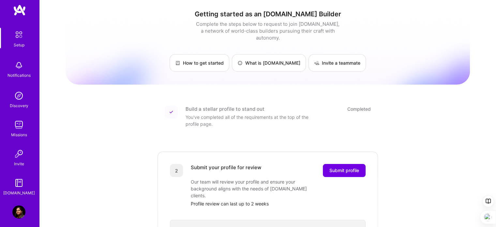
scroll to position [13, 0]
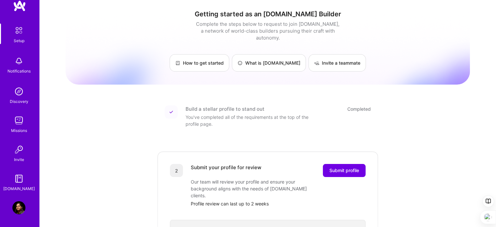
click at [14, 202] on img at bounding box center [18, 207] width 13 height 13
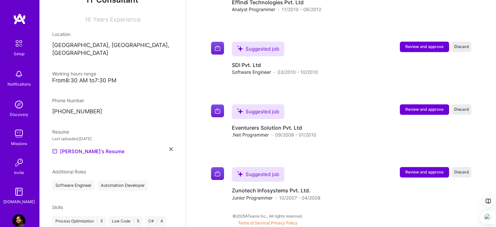
scroll to position [169, 0]
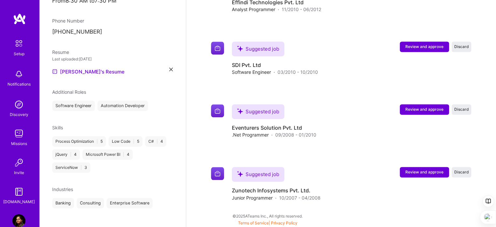
click at [79, 89] on span "Additional Roles" at bounding box center [69, 92] width 34 height 6
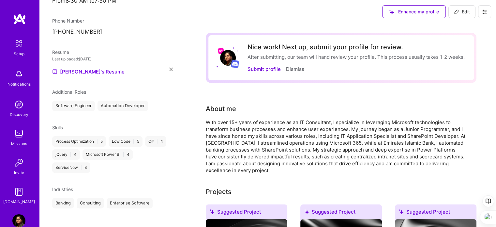
scroll to position [0, 0]
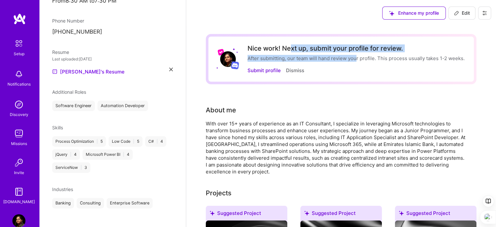
drag, startPoint x: 290, startPoint y: 47, endPoint x: 447, endPoint y: 9, distance: 162.0
click at [359, 48] on div "Nice work! Next up, submit your profile for review." at bounding box center [355, 48] width 217 height 8
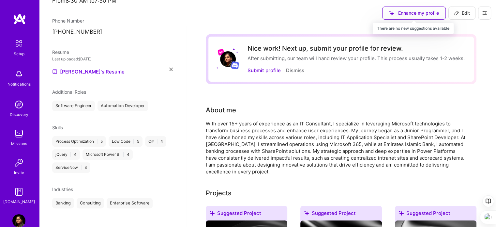
click at [428, 11] on div "Enhance my profile" at bounding box center [414, 13] width 64 height 13
click at [398, 13] on div "Enhance my profile" at bounding box center [414, 13] width 64 height 13
click at [258, 68] on button "Submit profile" at bounding box center [263, 70] width 33 height 7
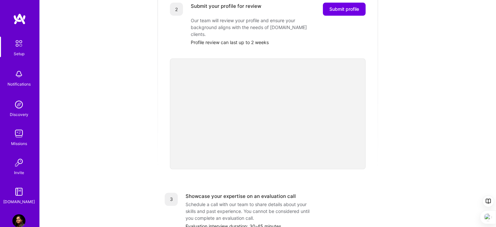
scroll to position [98, 0]
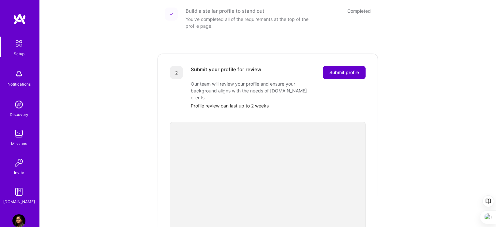
click at [338, 69] on span "Submit profile" at bounding box center [344, 72] width 30 height 7
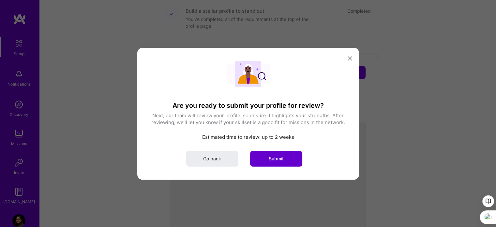
click at [265, 155] on button "Submit" at bounding box center [276, 158] width 52 height 16
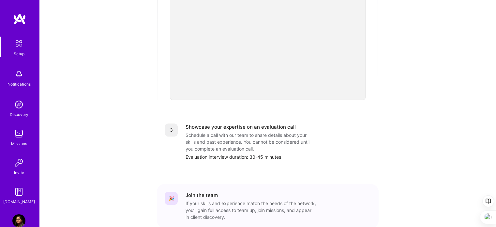
scroll to position [247, 0]
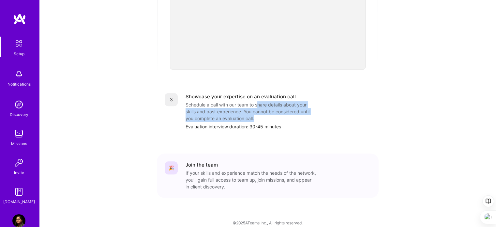
drag, startPoint x: 257, startPoint y: 96, endPoint x: 268, endPoint y: 111, distance: 18.5
click at [268, 111] on div "Schedule a call with our team to share details about your skills and past exper…" at bounding box center [250, 111] width 130 height 21
click at [299, 107] on div "Schedule a call with our team to share details about your skills and past exper…" at bounding box center [250, 111] width 130 height 21
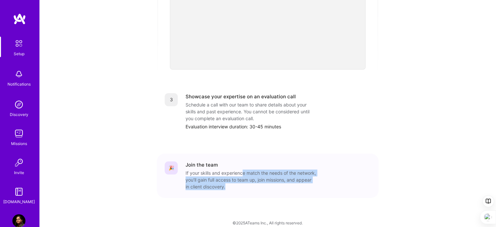
drag, startPoint x: 241, startPoint y: 168, endPoint x: 274, endPoint y: 172, distance: 33.0
click at [253, 179] on div "If your skills and experience match the needs of the network, you’ll gain full …" at bounding box center [250, 179] width 130 height 21
click at [282, 170] on div "If your skills and experience match the needs of the network, you’ll gain full …" at bounding box center [250, 179] width 130 height 21
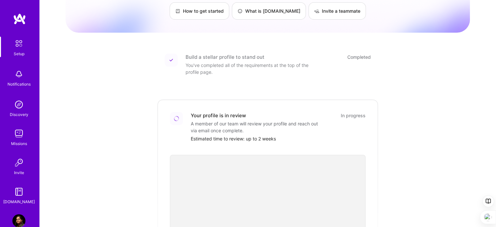
scroll to position [0, 0]
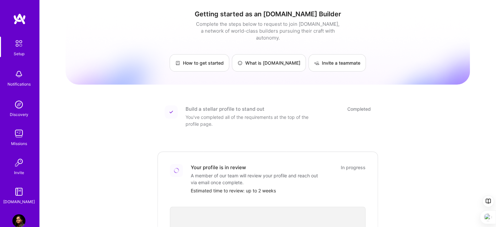
click at [14, 18] on img at bounding box center [19, 19] width 13 height 12
